Goal: Transaction & Acquisition: Purchase product/service

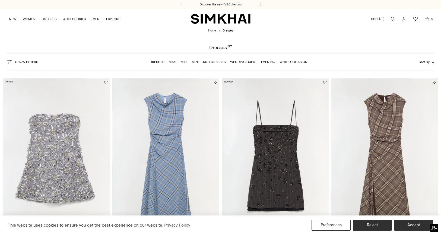
scroll to position [23, 0]
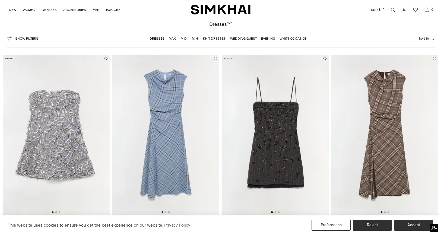
click at [427, 38] on span "Sort By" at bounding box center [424, 39] width 11 height 4
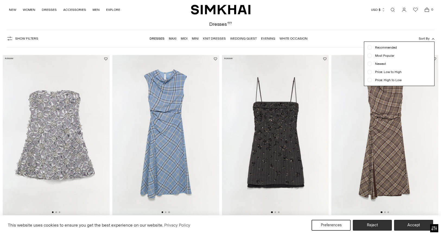
click at [343, 28] on form "Show Filters Show Filters Dresses Maxi Midi Mini Knit Dresses Wedding Guest Eve…" at bounding box center [220, 39] width 441 height 24
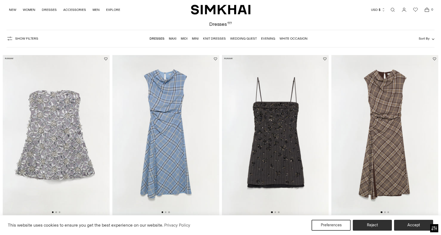
click at [31, 40] on span "Show Filters" at bounding box center [26, 39] width 23 height 4
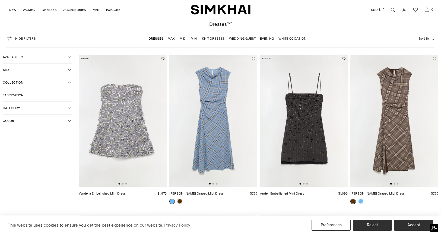
click at [31, 40] on span "Hide filters" at bounding box center [25, 39] width 21 height 4
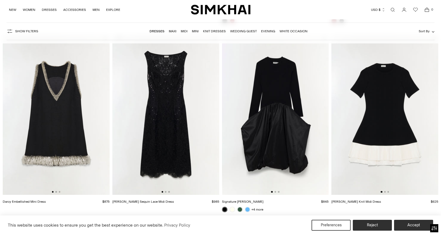
scroll to position [627, 0]
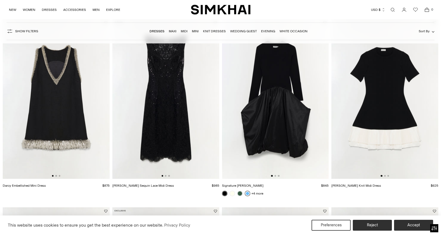
click at [248, 194] on link at bounding box center [247, 193] width 5 height 5
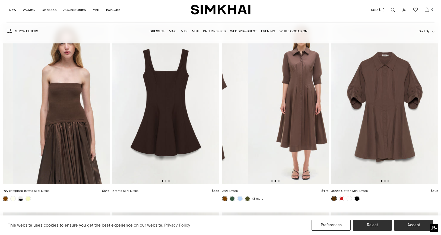
scroll to position [0, 80]
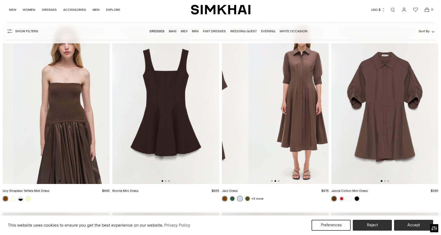
click at [240, 200] on link at bounding box center [239, 198] width 5 height 5
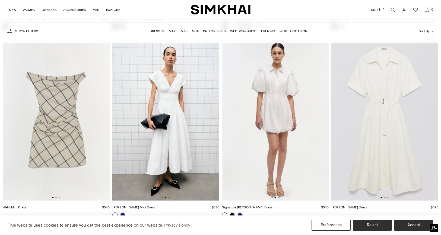
scroll to position [0, 0]
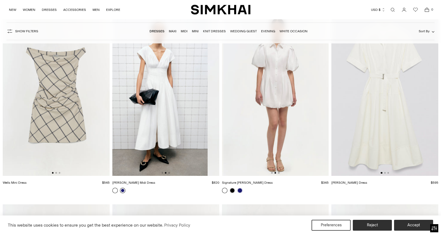
click at [122, 191] on link at bounding box center [122, 190] width 5 height 5
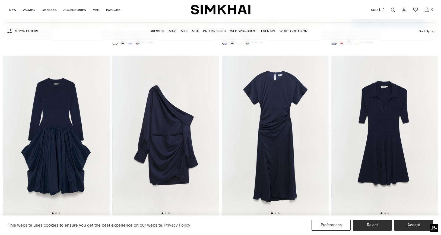
scroll to position [5873, 0]
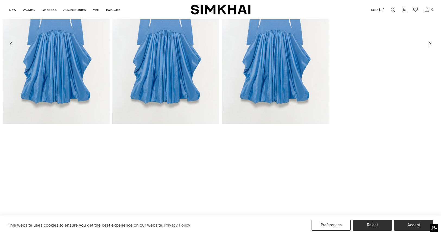
scroll to position [890, 0]
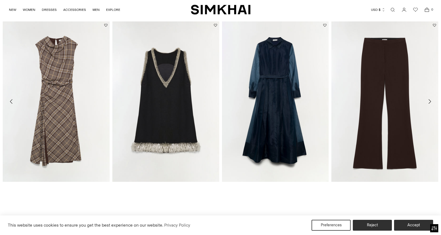
click at [429, 100] on icon "Move to next carousel slide" at bounding box center [430, 101] width 7 height 7
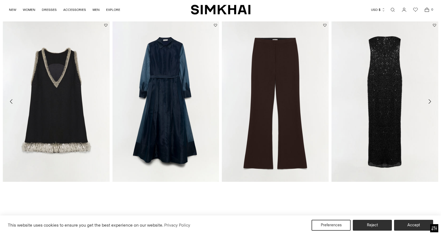
click at [429, 101] on icon "Move to next carousel slide" at bounding box center [430, 101] width 7 height 7
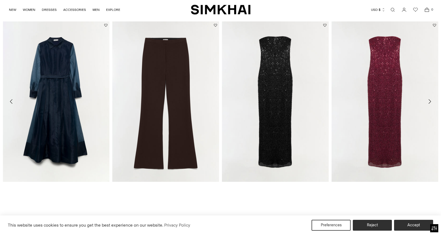
click at [429, 101] on icon "Move to next carousel slide" at bounding box center [430, 101] width 7 height 7
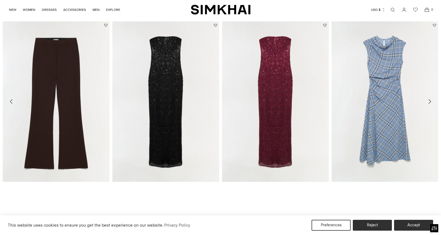
click at [429, 102] on icon "Move to next carousel slide" at bounding box center [430, 101] width 7 height 7
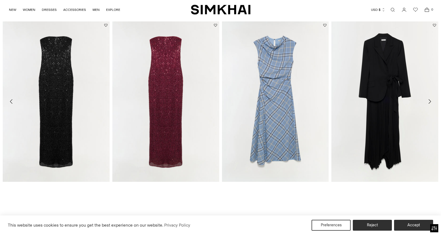
click at [429, 102] on icon "Move to next carousel slide" at bounding box center [430, 101] width 7 height 7
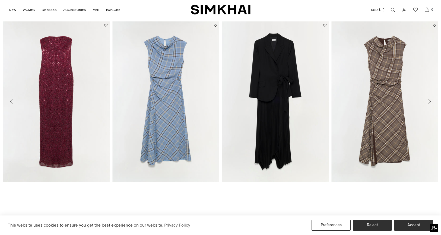
click at [429, 102] on icon "Move to next carousel slide" at bounding box center [430, 101] width 7 height 7
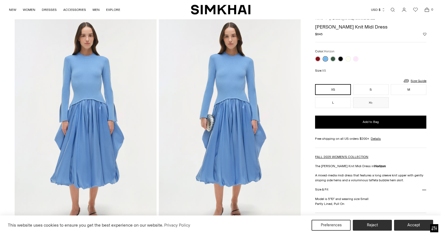
scroll to position [21, 0]
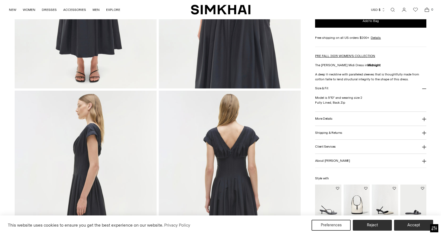
scroll to position [168, 0]
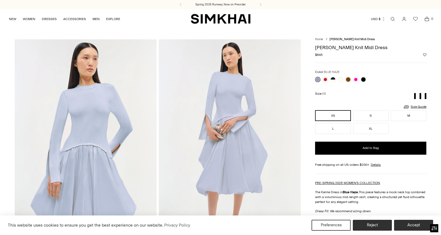
drag, startPoint x: 378, startPoint y: 49, endPoint x: 310, endPoint y: 48, distance: 68.2
copy h1 "[PERSON_NAME] Knit Midi Dress"
